Goal: Task Accomplishment & Management: Manage account settings

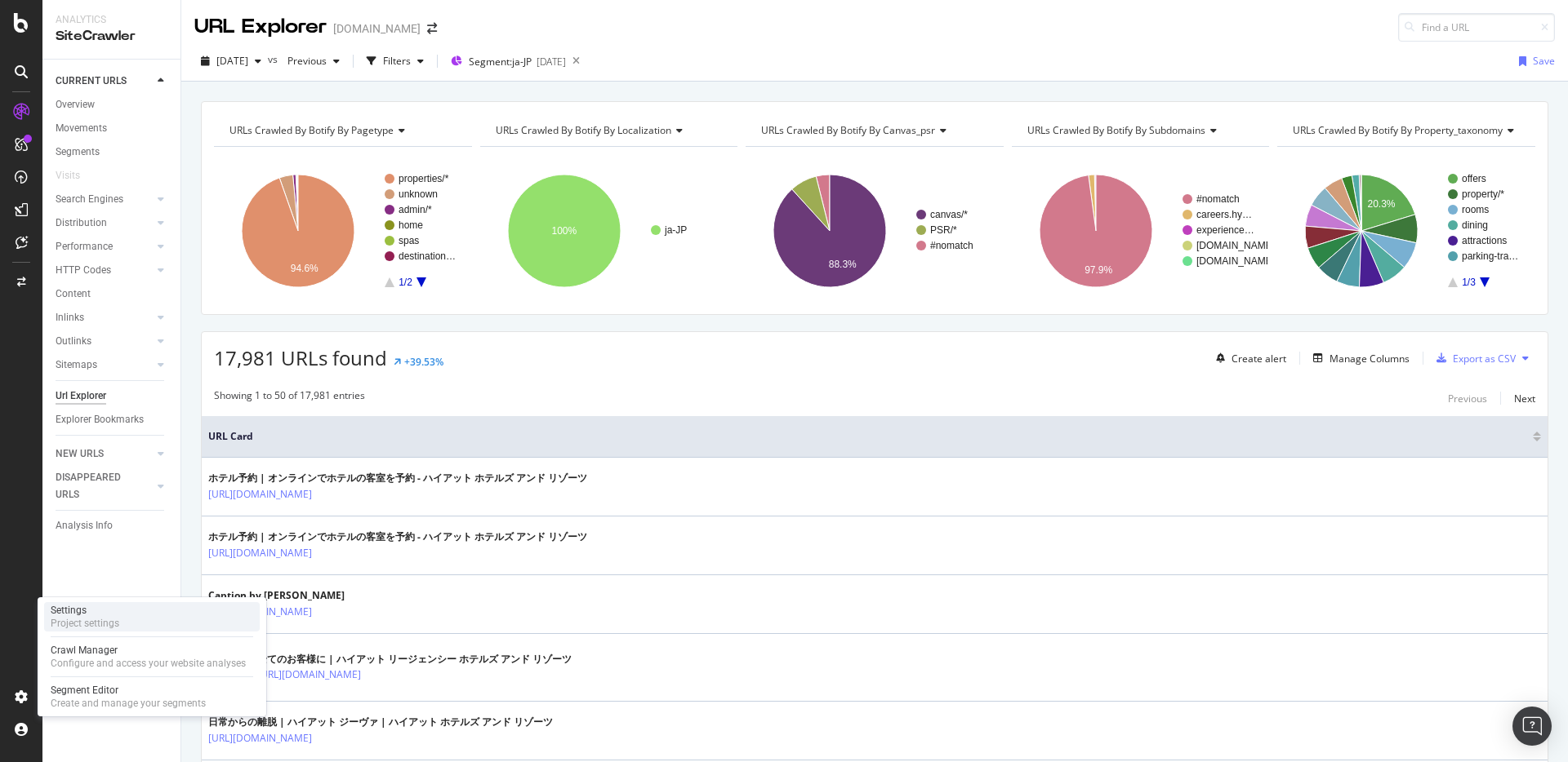
click at [90, 624] on div "Project settings" at bounding box center [85, 624] width 69 height 13
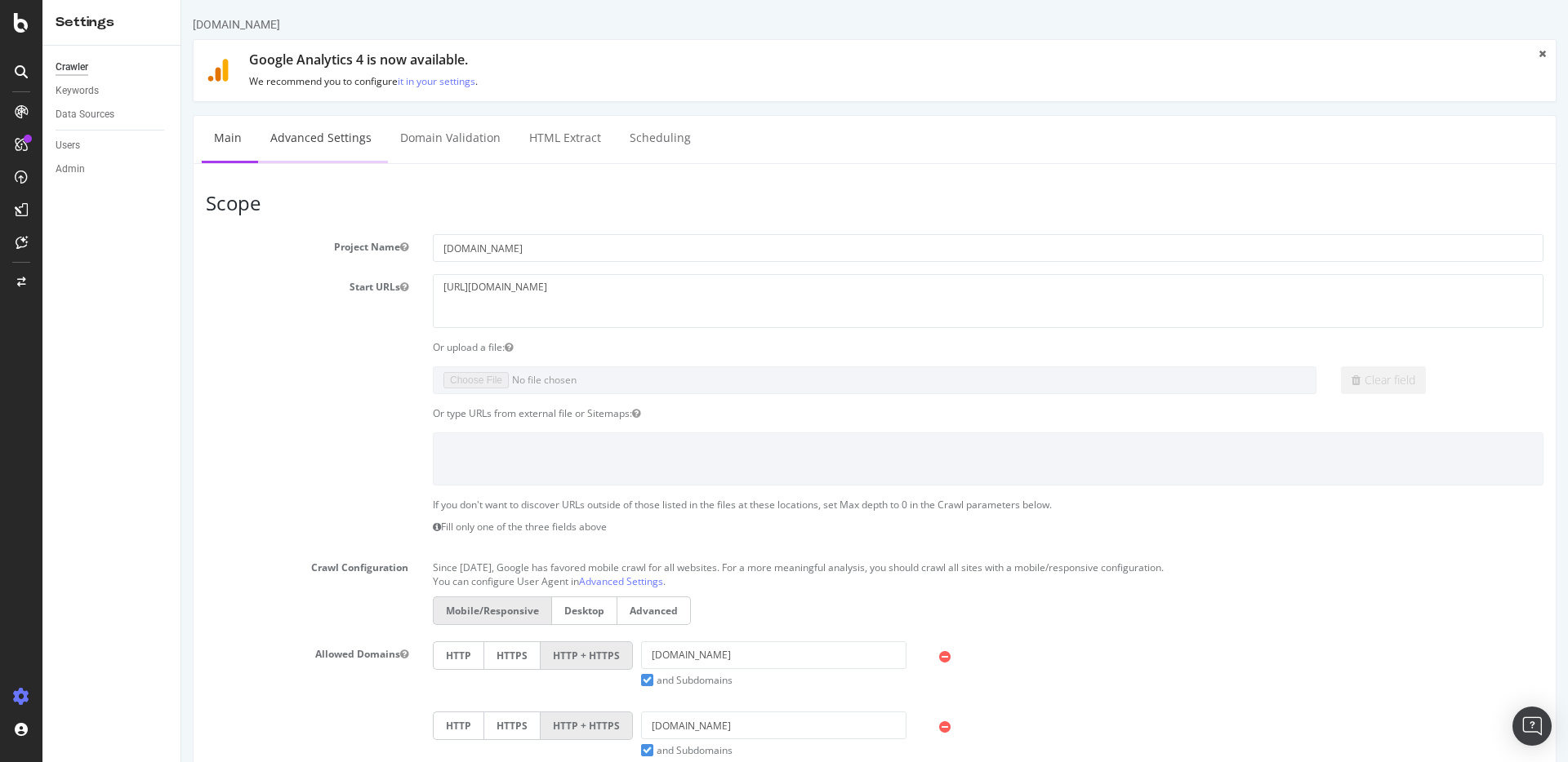
click at [358, 145] on link "Advanced Settings" at bounding box center [321, 139] width 126 height 45
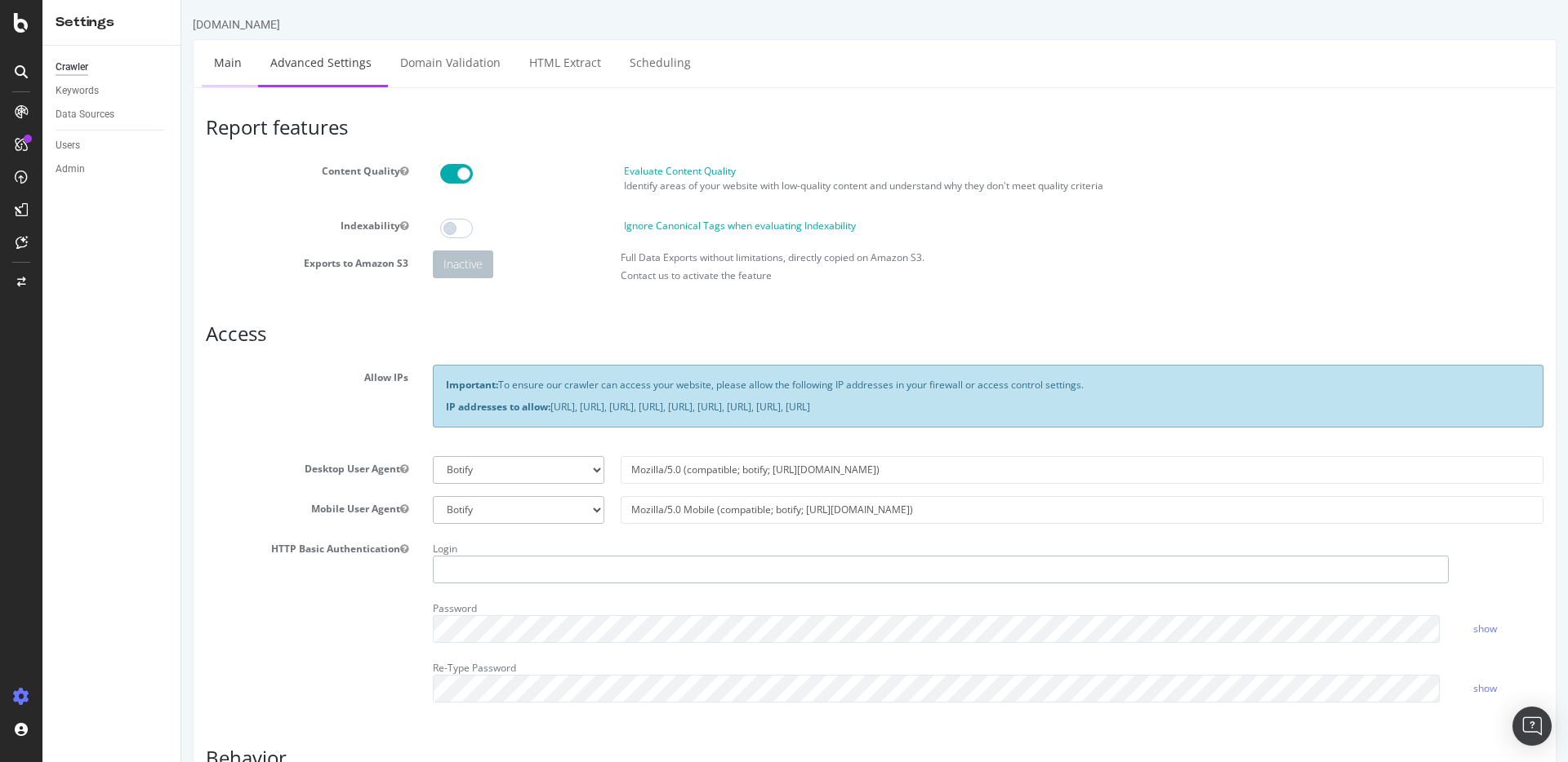
type input "[PERSON_NAME][EMAIL_ADDRESS][DOMAIN_NAME]"
click at [237, 66] on link "Main" at bounding box center [228, 63] width 53 height 45
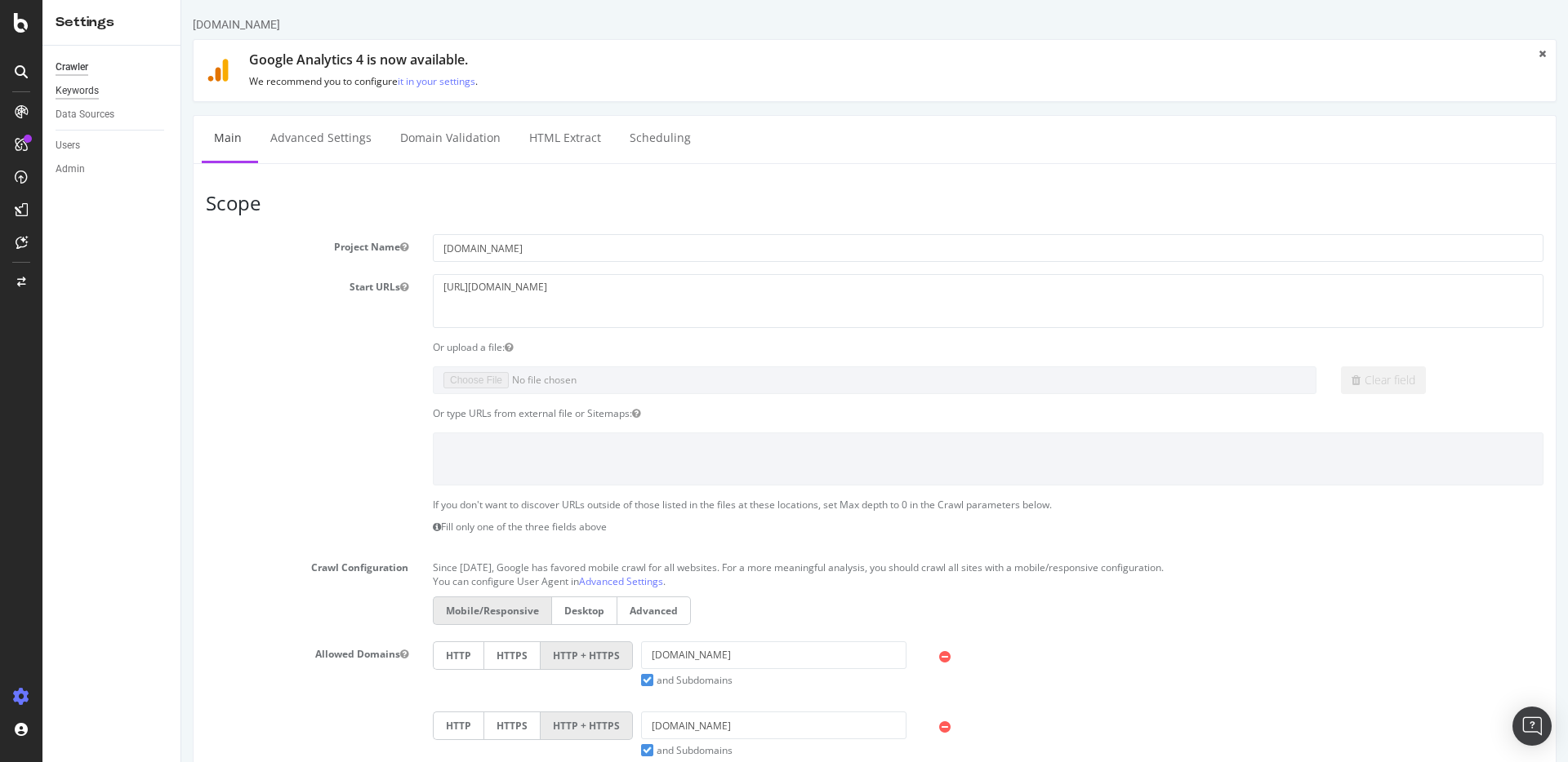
click at [76, 87] on div "Keywords" at bounding box center [77, 91] width 43 height 17
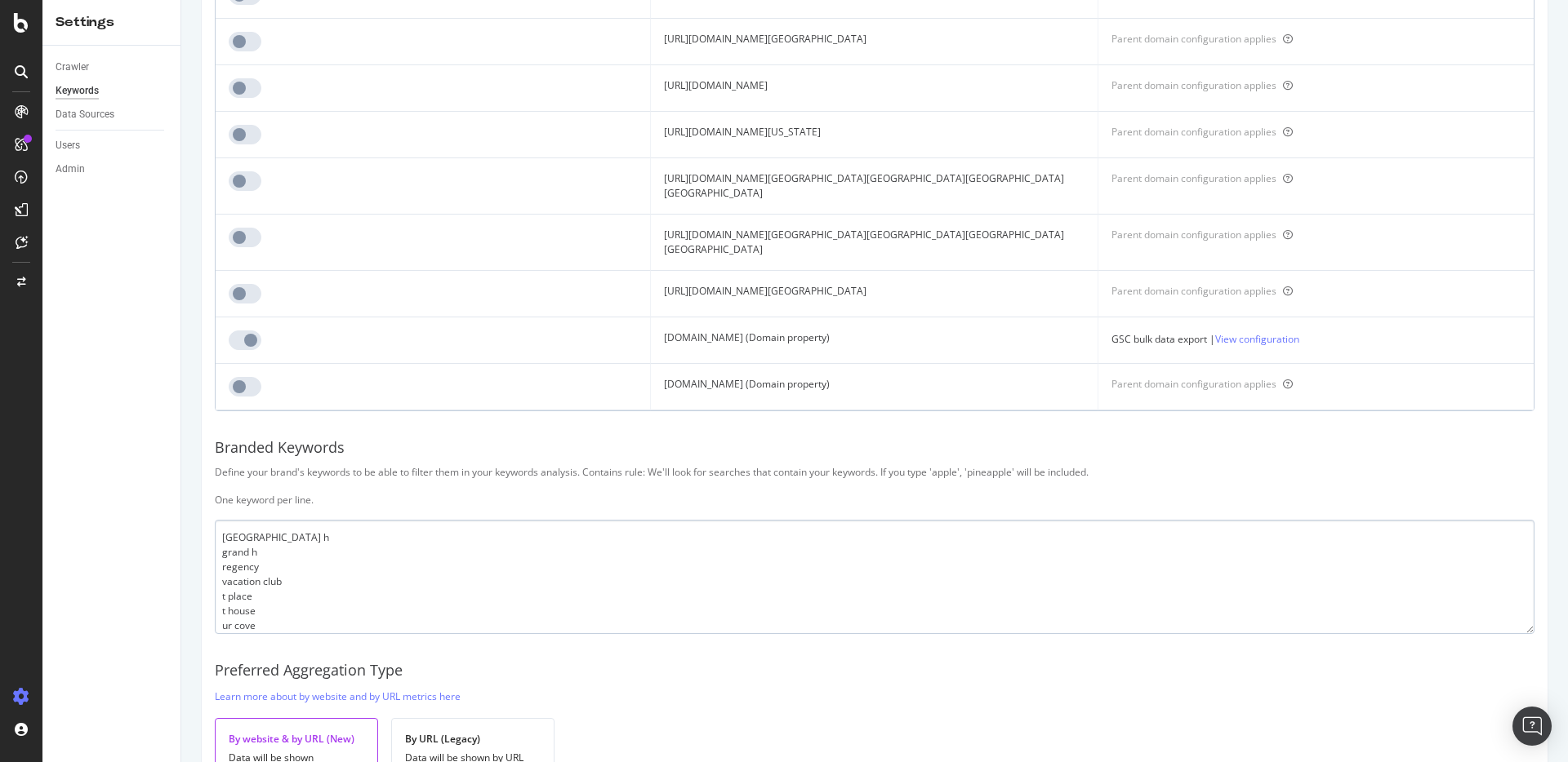
scroll to position [7173, 0]
